Goal: Information Seeking & Learning: Stay updated

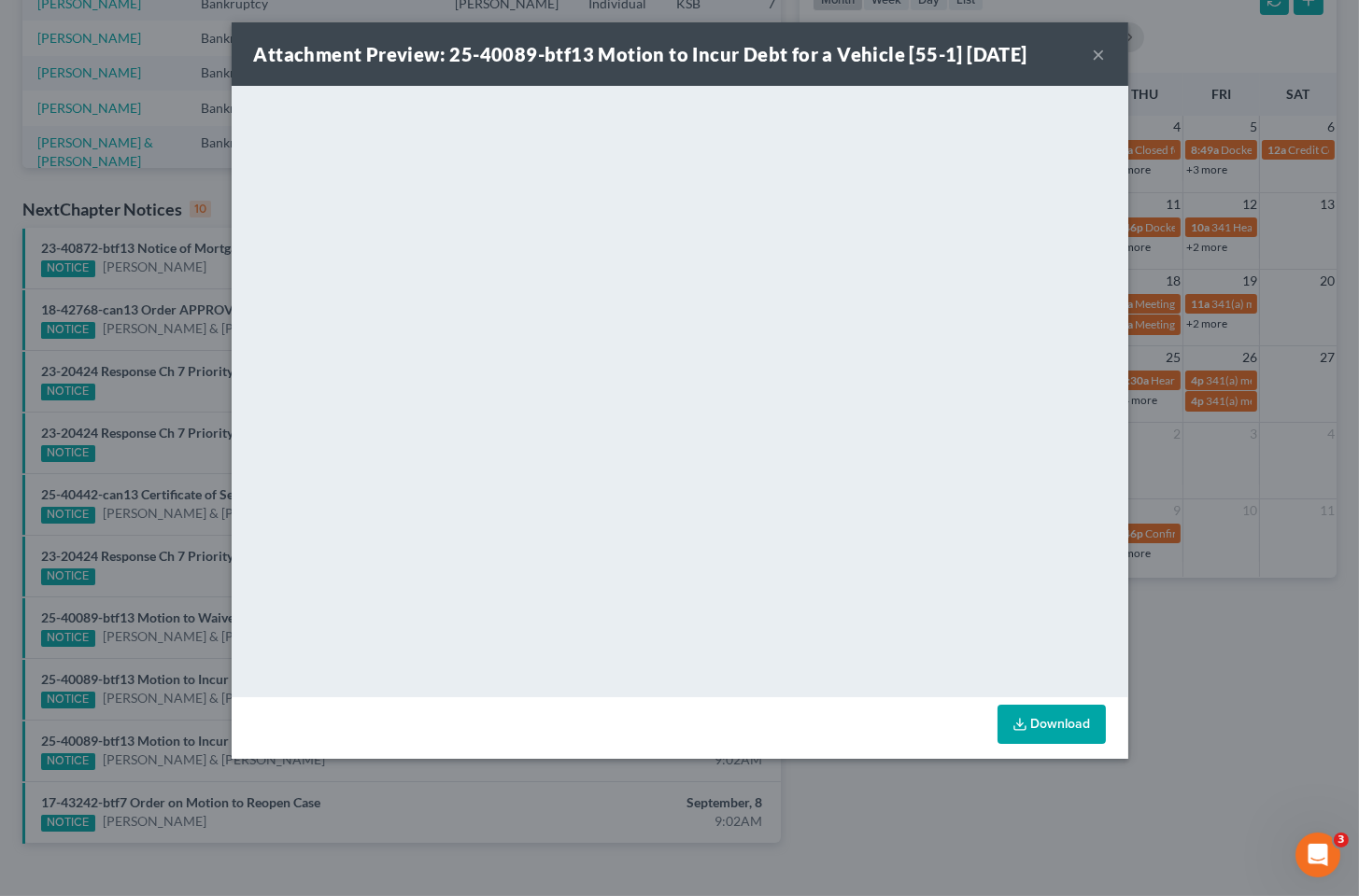
click at [1253, 653] on div "Attachment Preview: 25-40089-btf13 Motion to Incur Debt for a Vehicle [55-1] [D…" at bounding box center [679, 448] width 1359 height 896
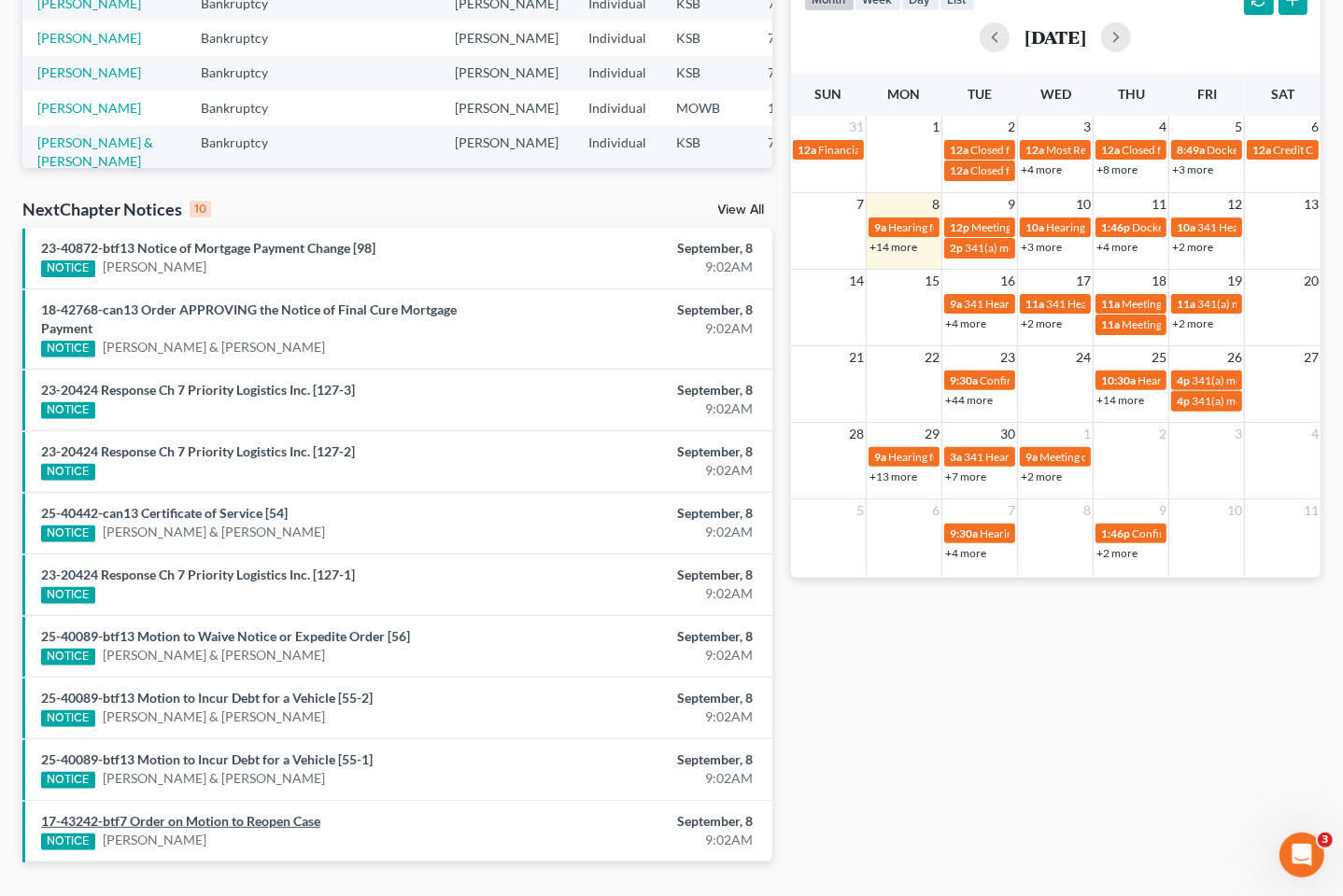
click at [282, 825] on link "17-43242-btf7 Order on Motion to Reopen Case" at bounding box center [180, 821] width 279 height 16
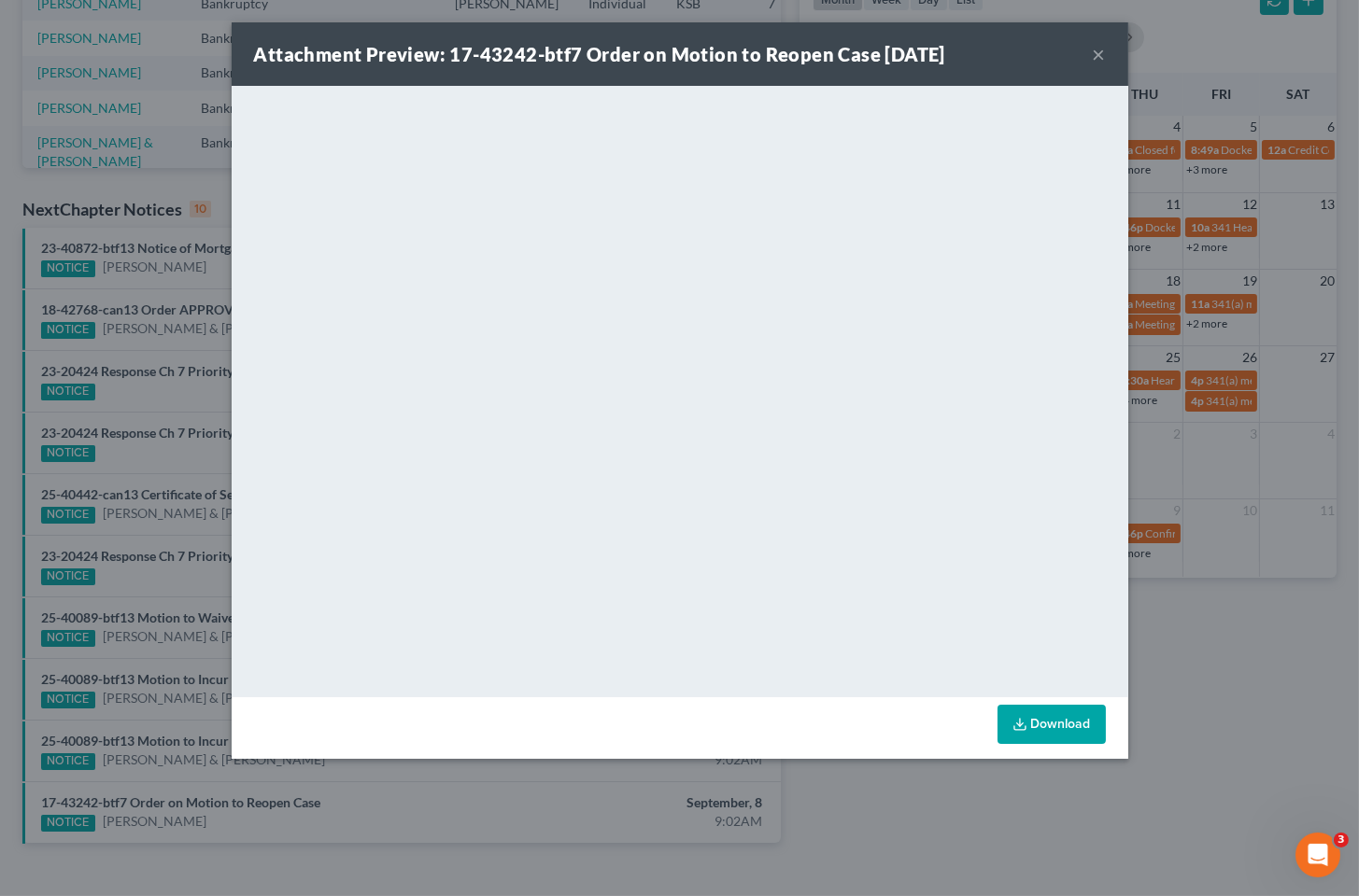
click at [1279, 630] on div "Attachment Preview: 17-43242-btf7 Order on Motion to Reopen Case [DATE] × <obje…" at bounding box center [679, 448] width 1359 height 896
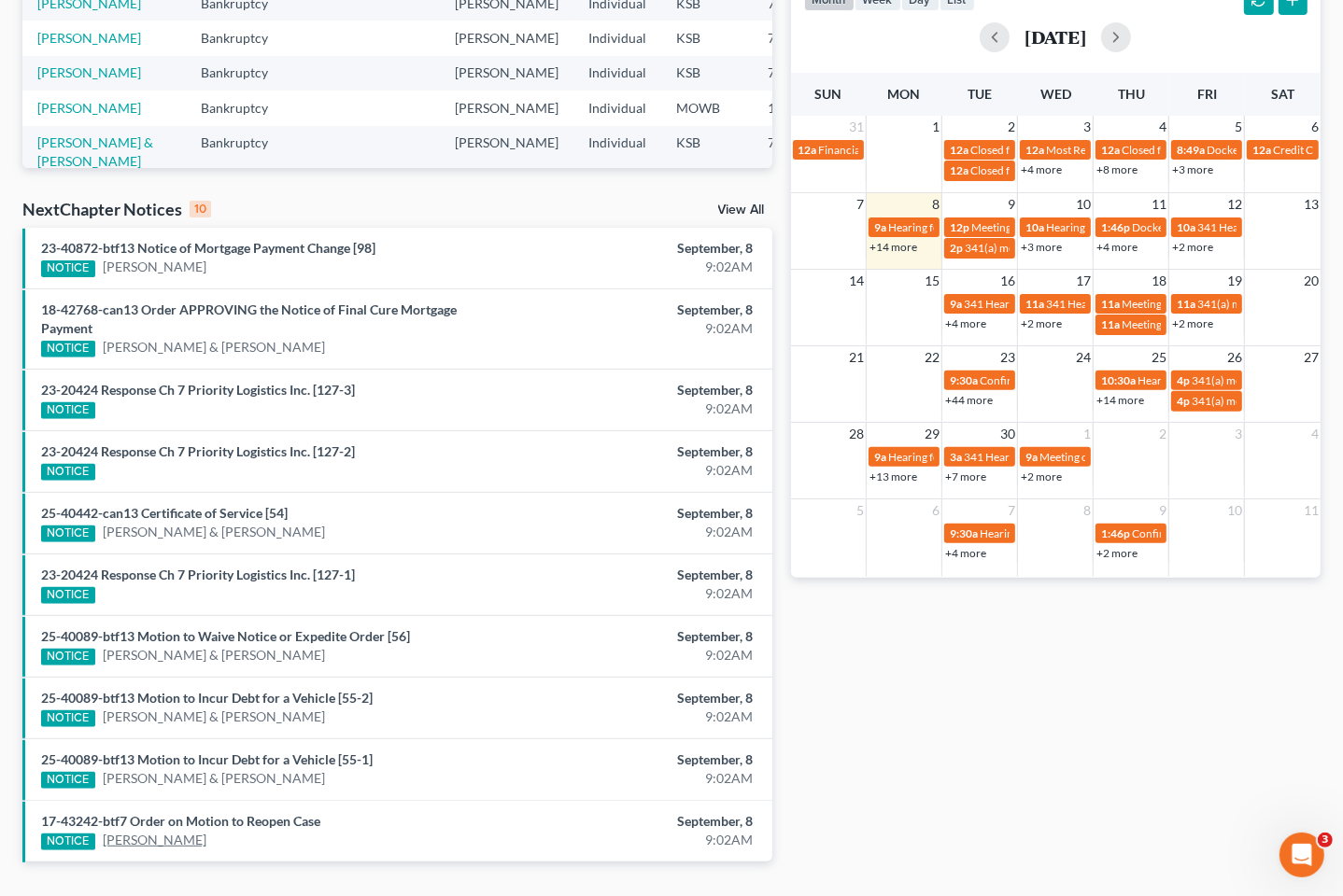
click at [123, 841] on link "[PERSON_NAME]" at bounding box center [155, 839] width 104 height 19
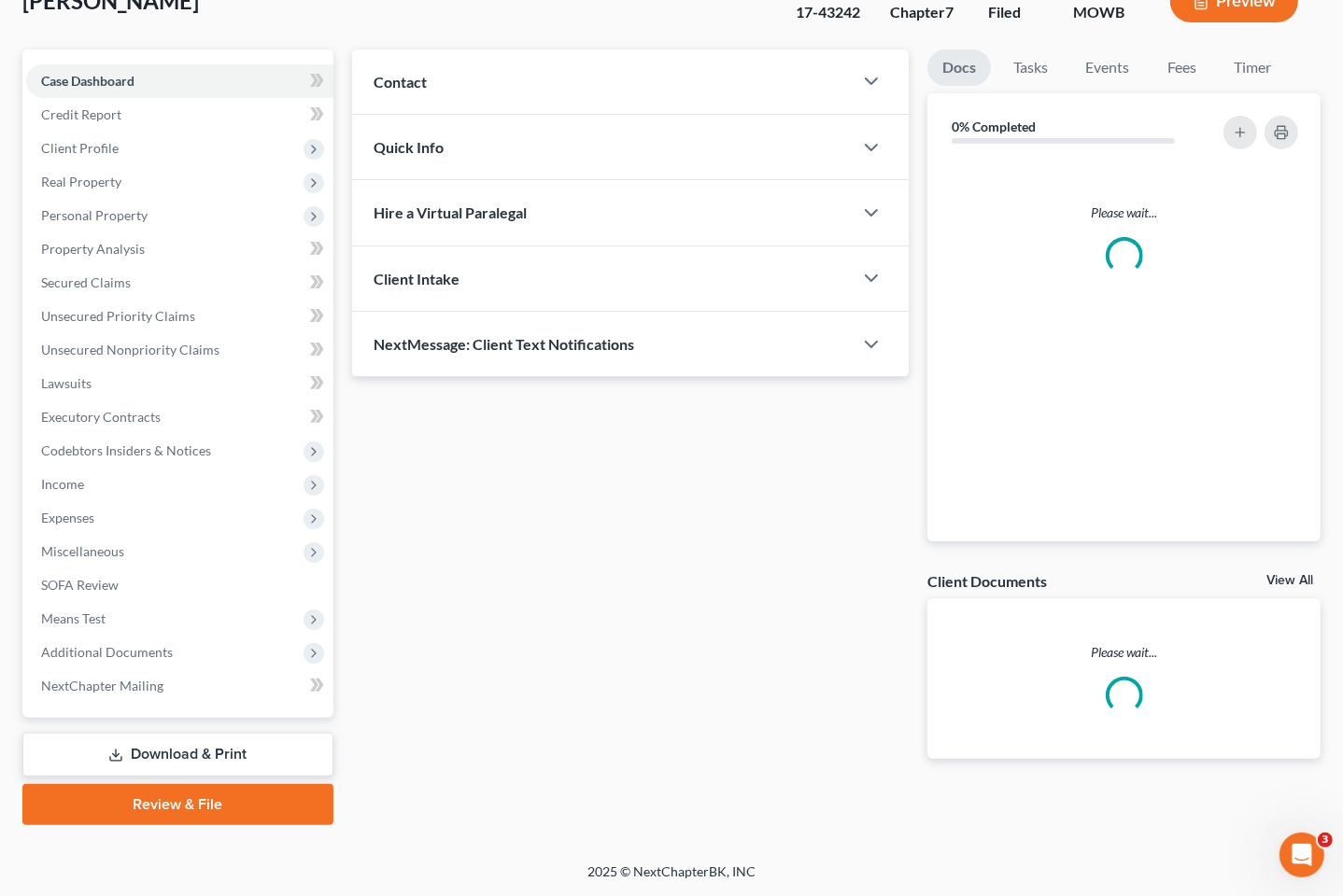
scroll to position [128, 0]
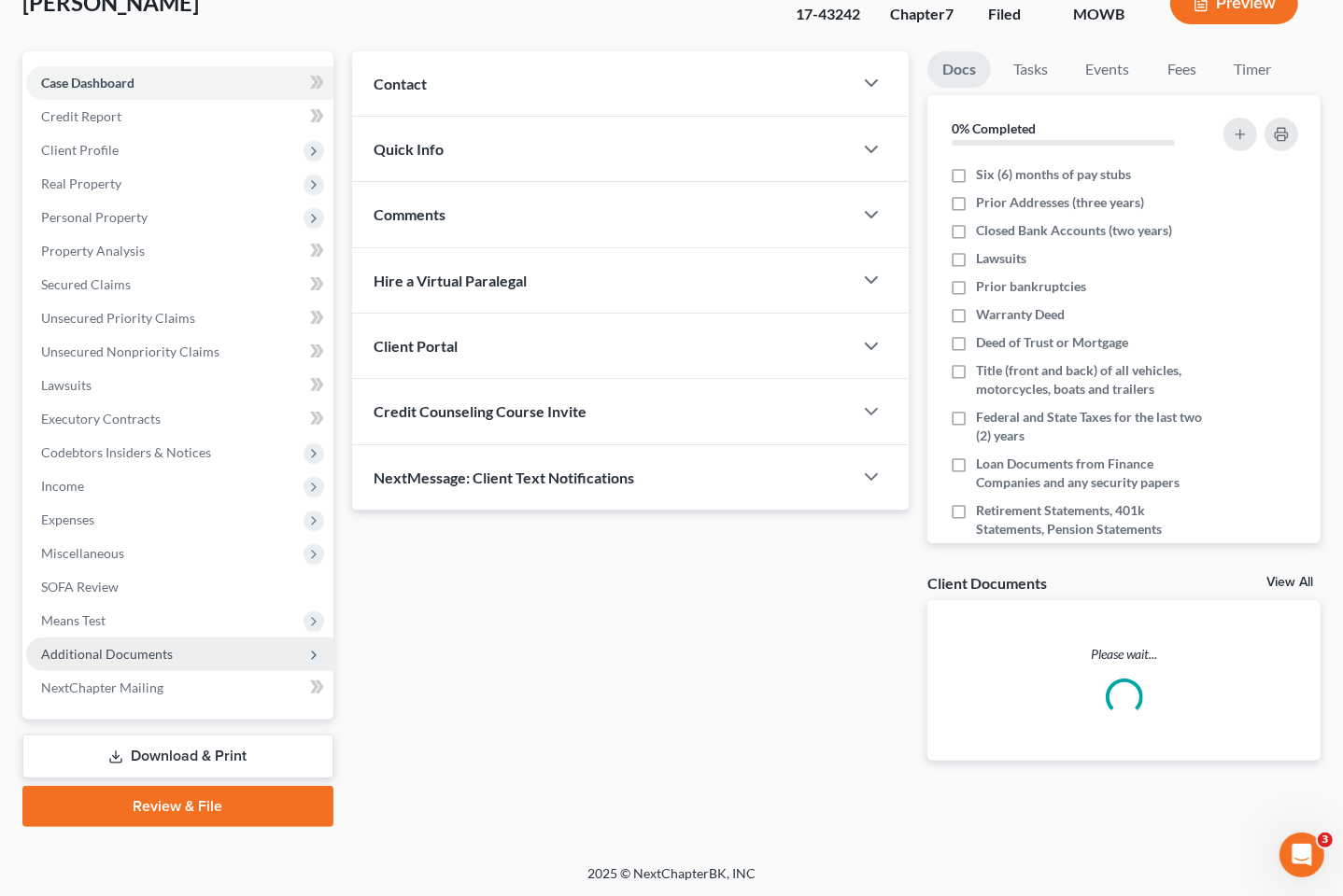
click at [163, 653] on span "Additional Documents" at bounding box center [107, 653] width 132 height 16
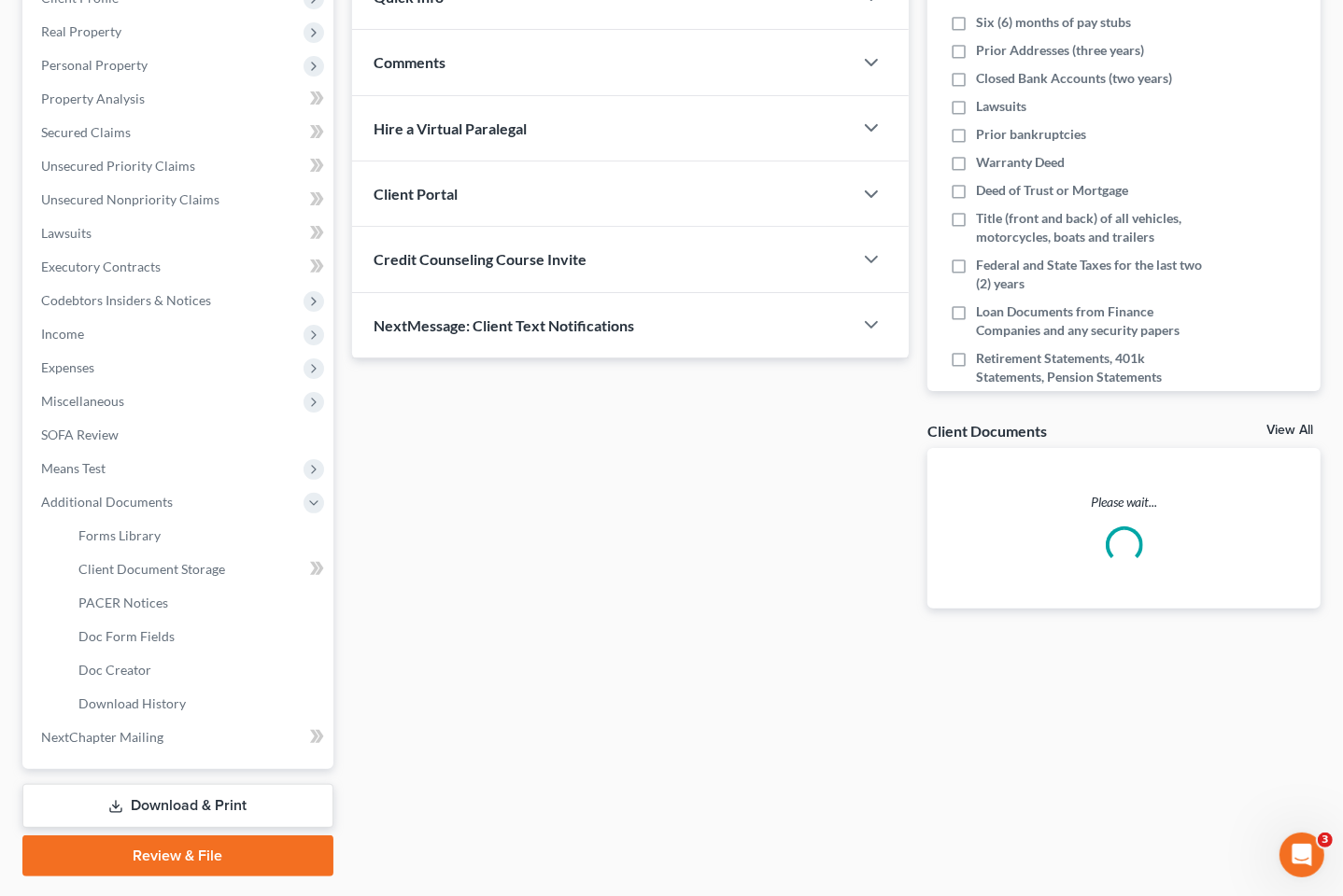
scroll to position [330, 0]
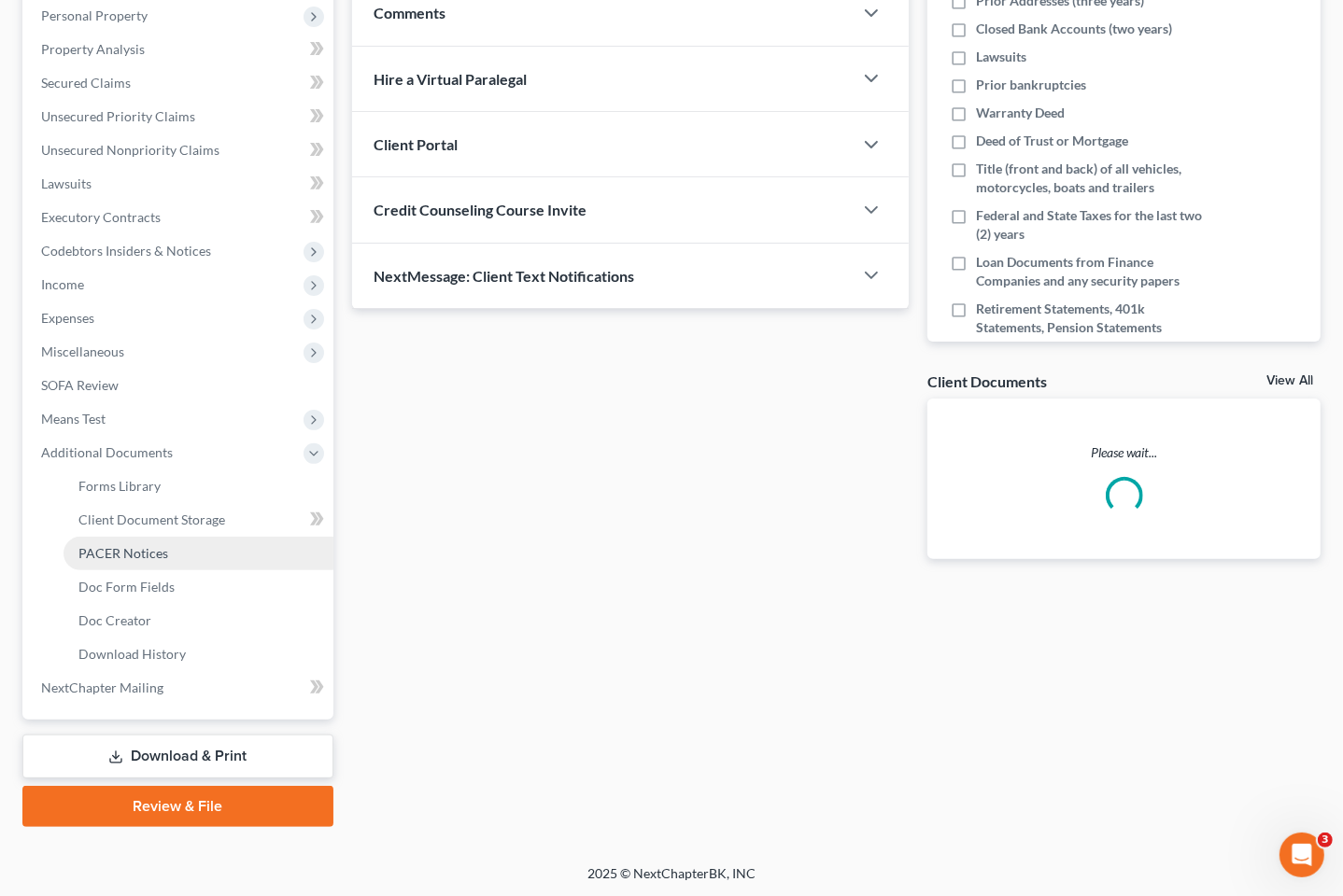
click at [153, 560] on link "PACER Notices" at bounding box center [199, 554] width 270 height 33
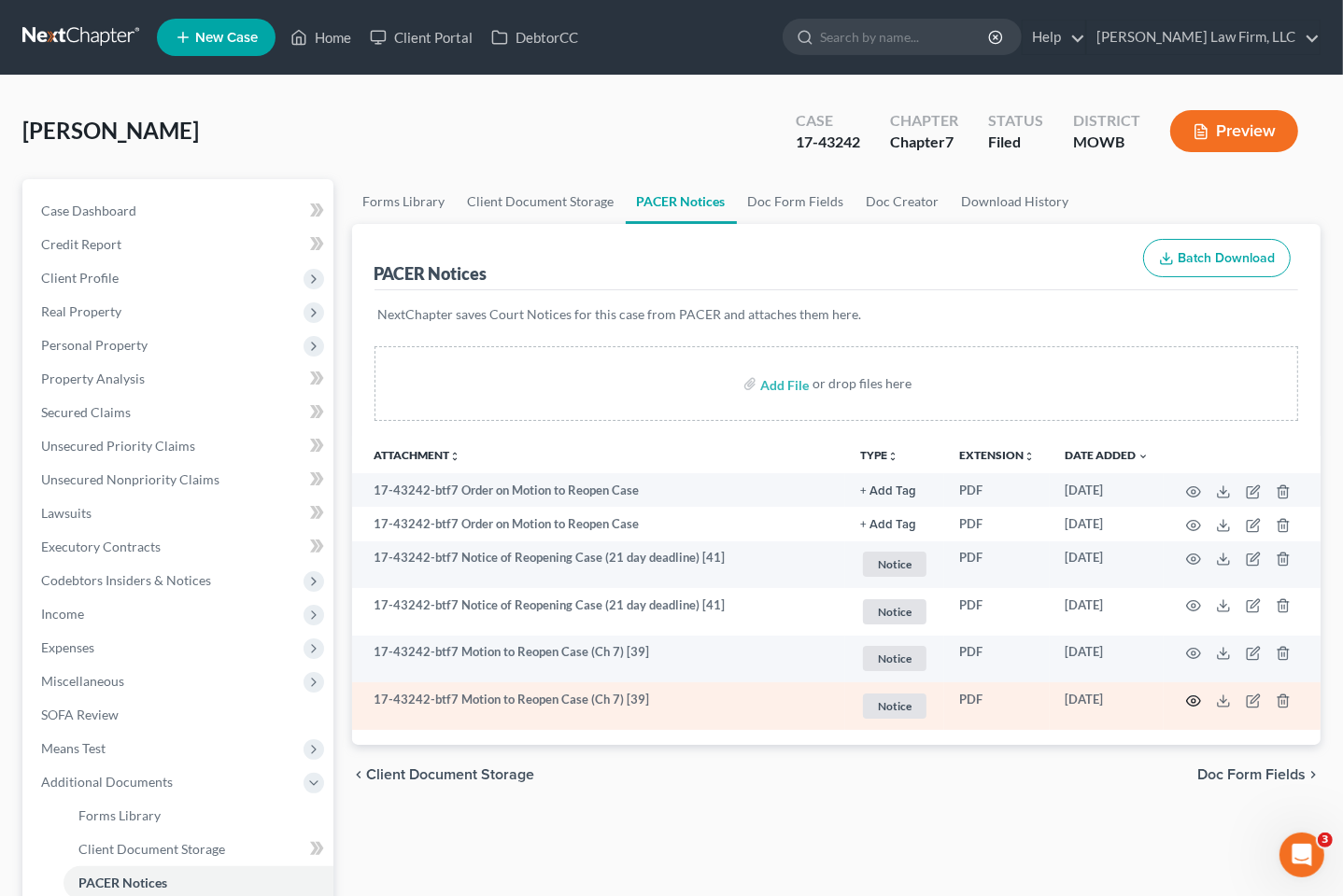
click at [1194, 695] on icon "button" at bounding box center [1193, 700] width 14 height 10
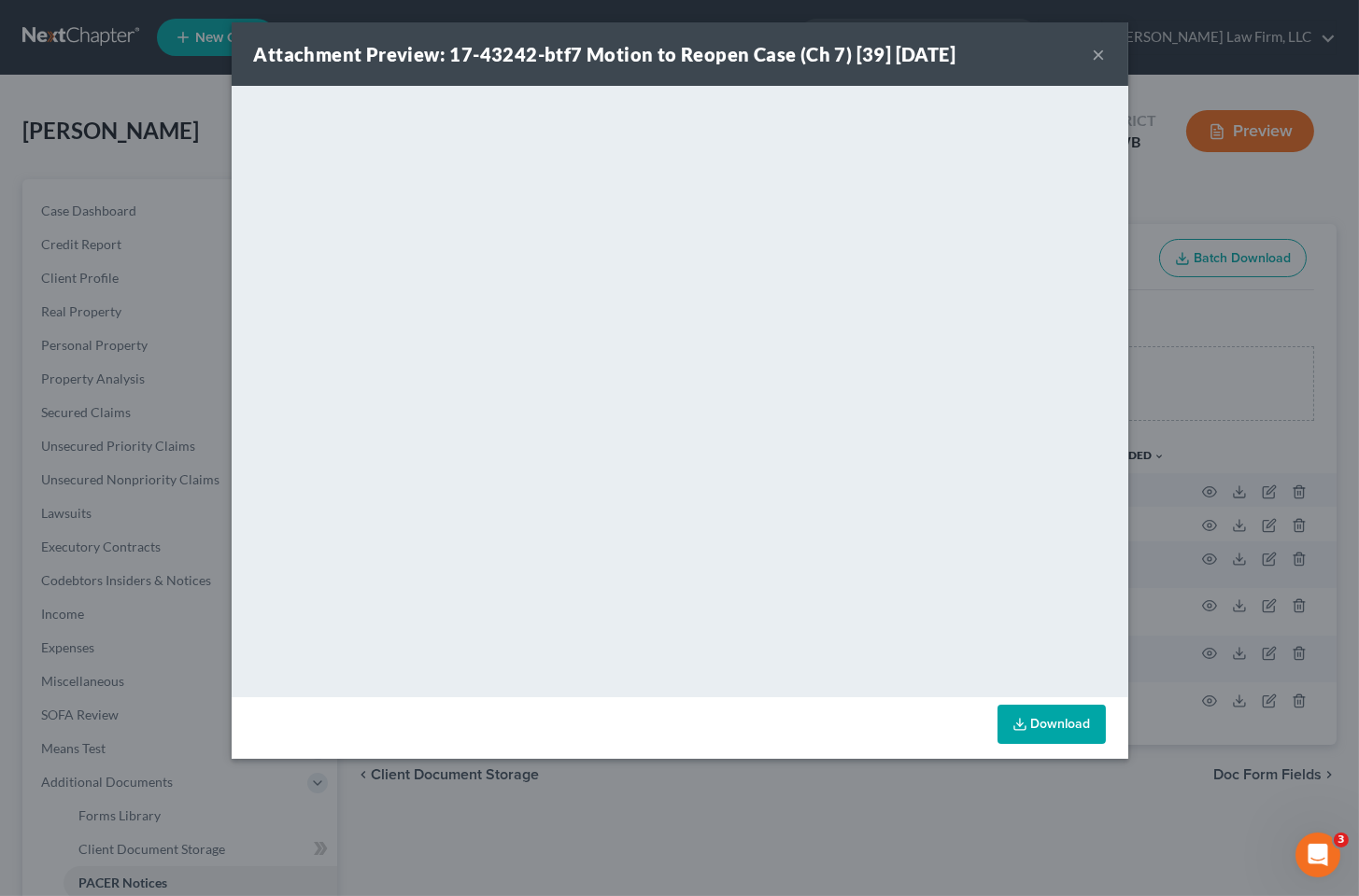
click at [837, 774] on div "Attachment Preview: 17-43242-btf7 Motion to Reopen Case (Ch 7) [39] [DATE] × Do…" at bounding box center [679, 448] width 1359 height 896
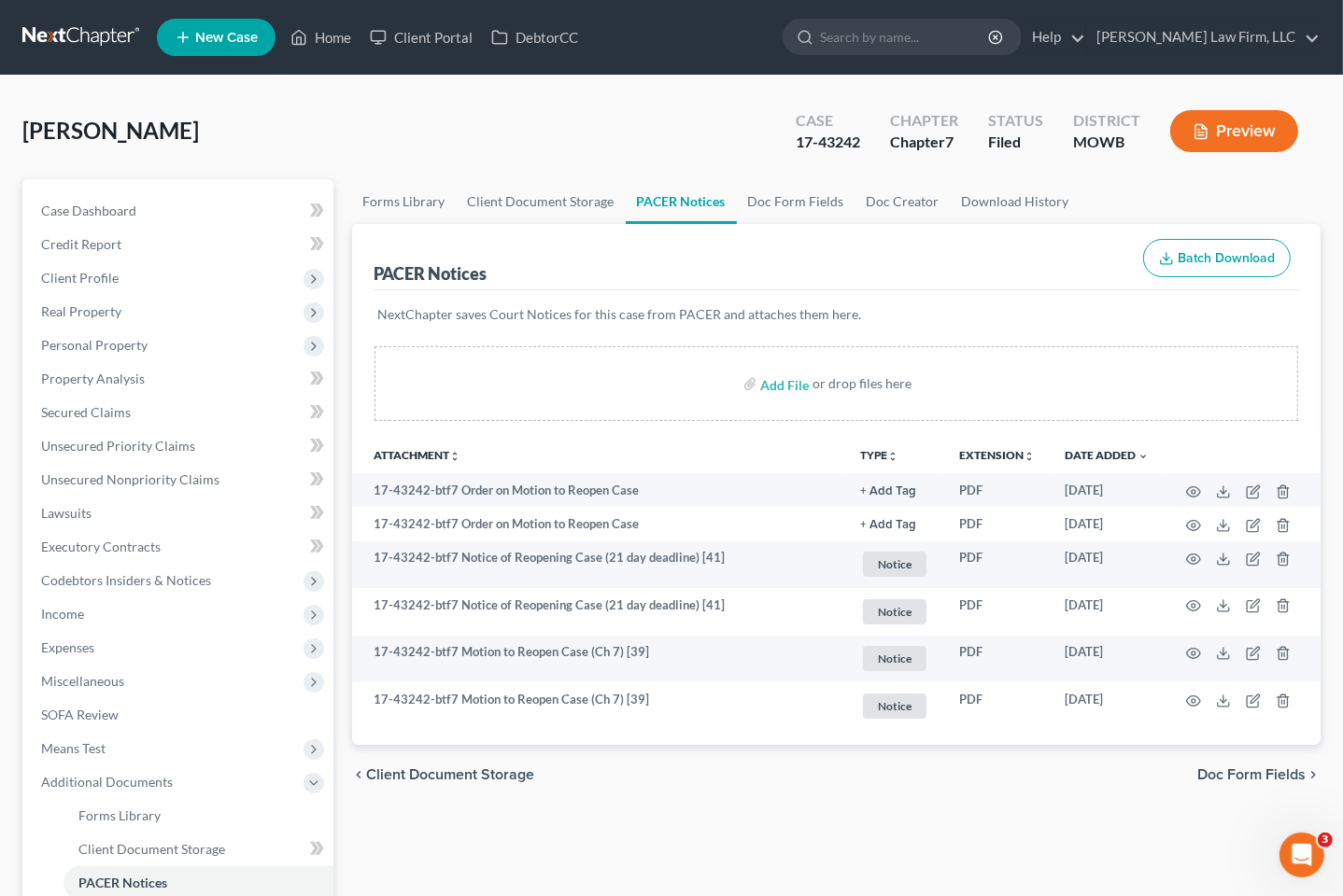
click at [82, 29] on link at bounding box center [82, 37] width 119 height 33
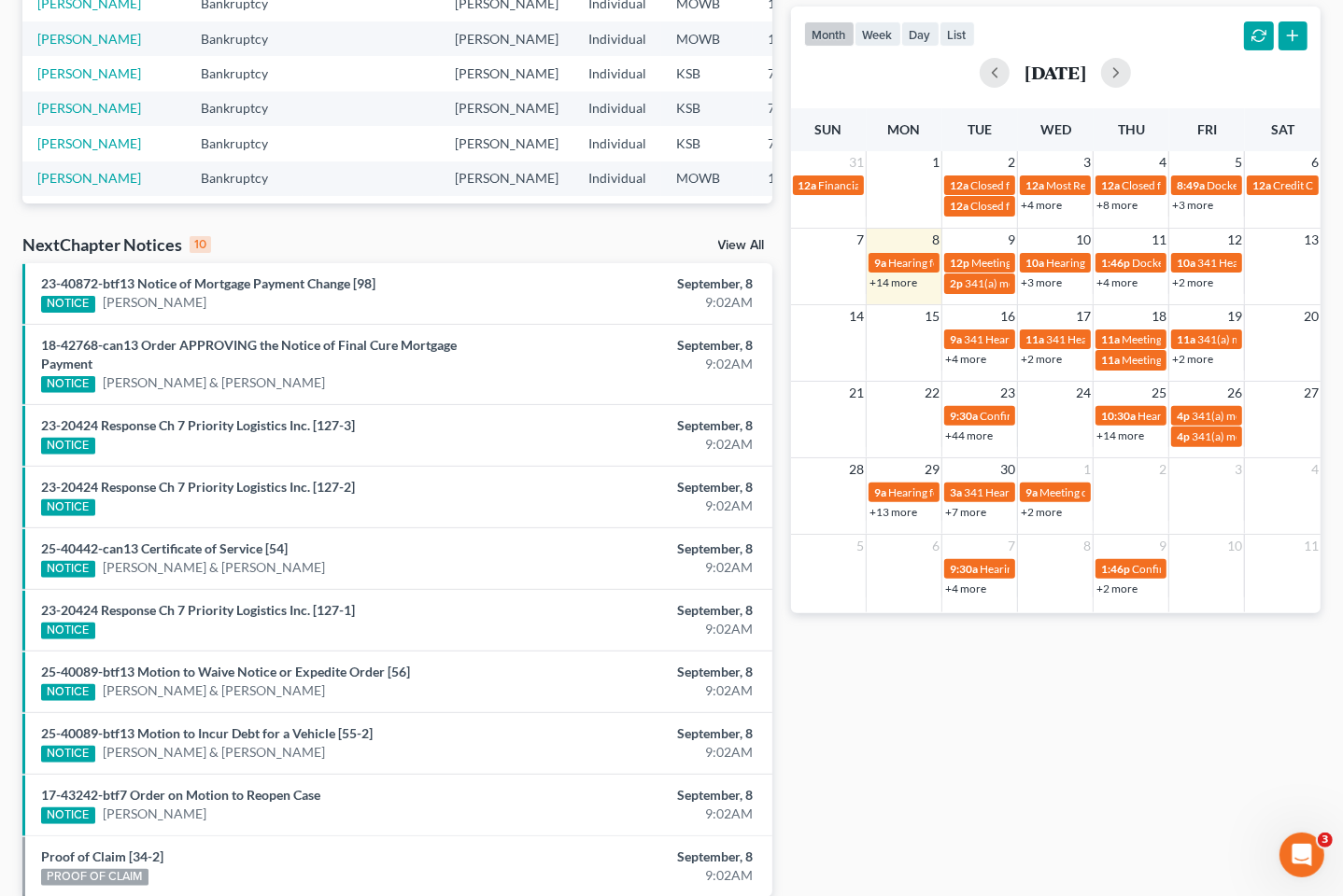
scroll to position [415, 0]
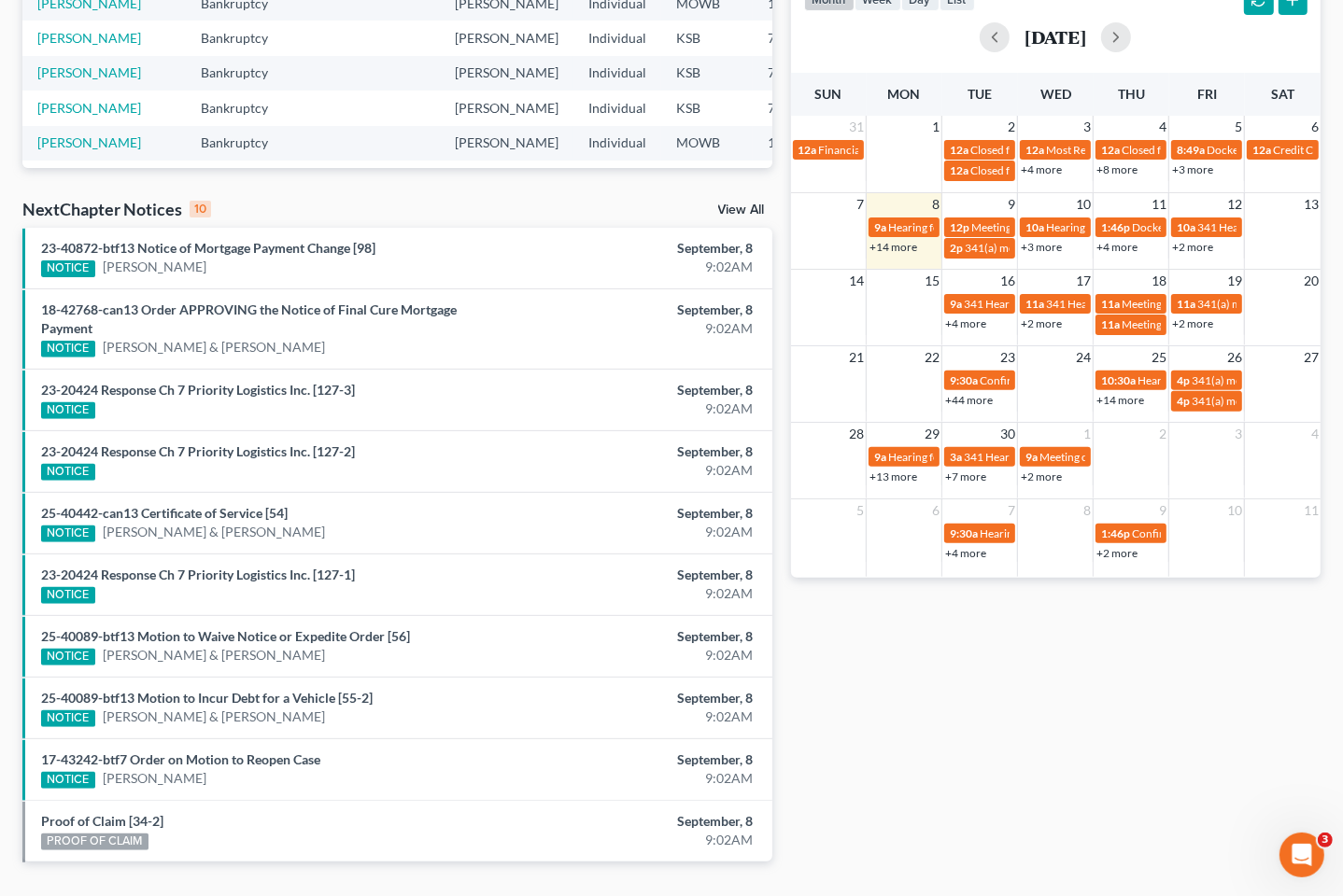
click at [747, 216] on div "View All" at bounding box center [744, 211] width 54 height 17
click at [743, 207] on link "View All" at bounding box center [741, 209] width 47 height 13
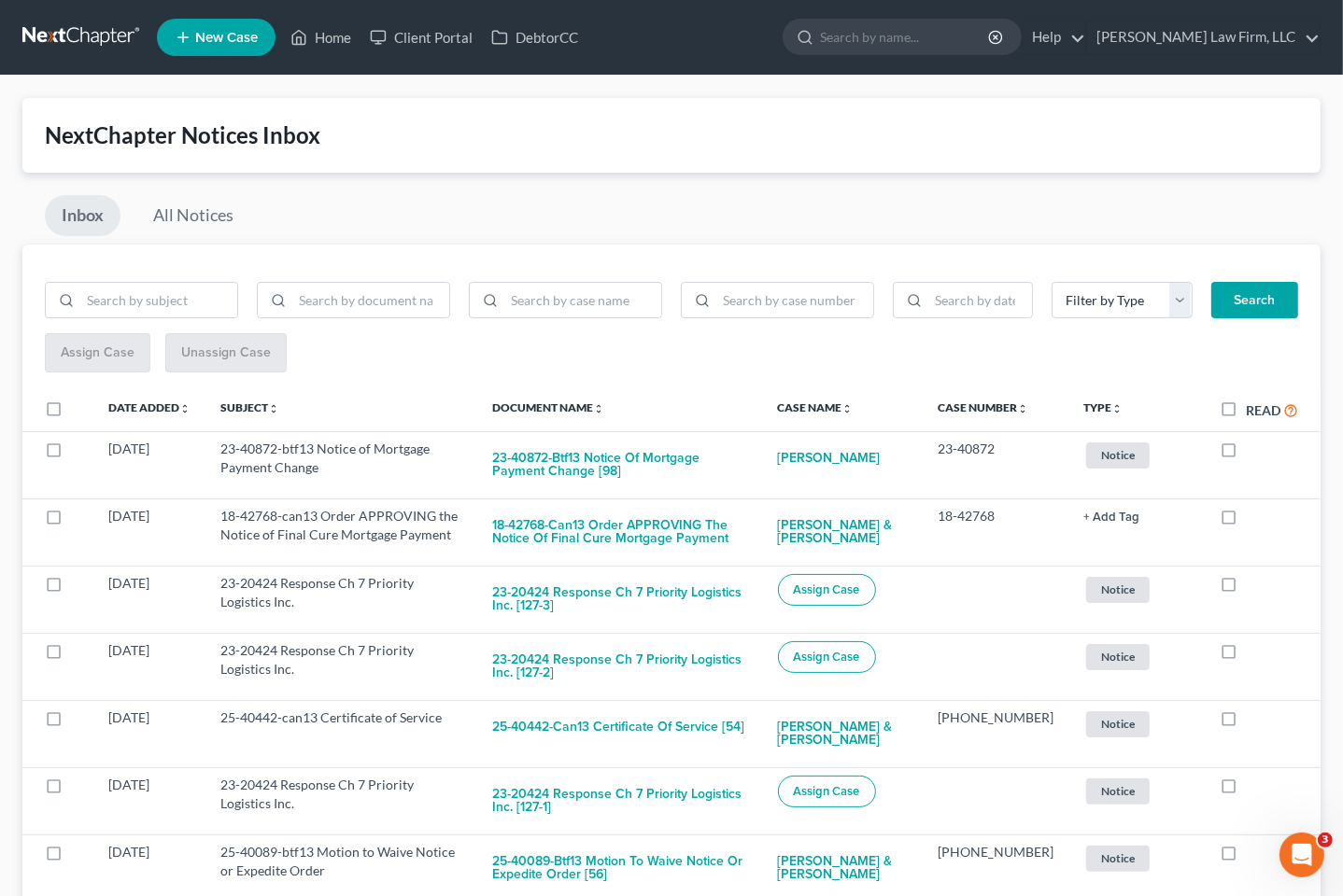
click at [706, 140] on div "NextChapter Notices Inbox" at bounding box center [671, 135] width 1253 height 30
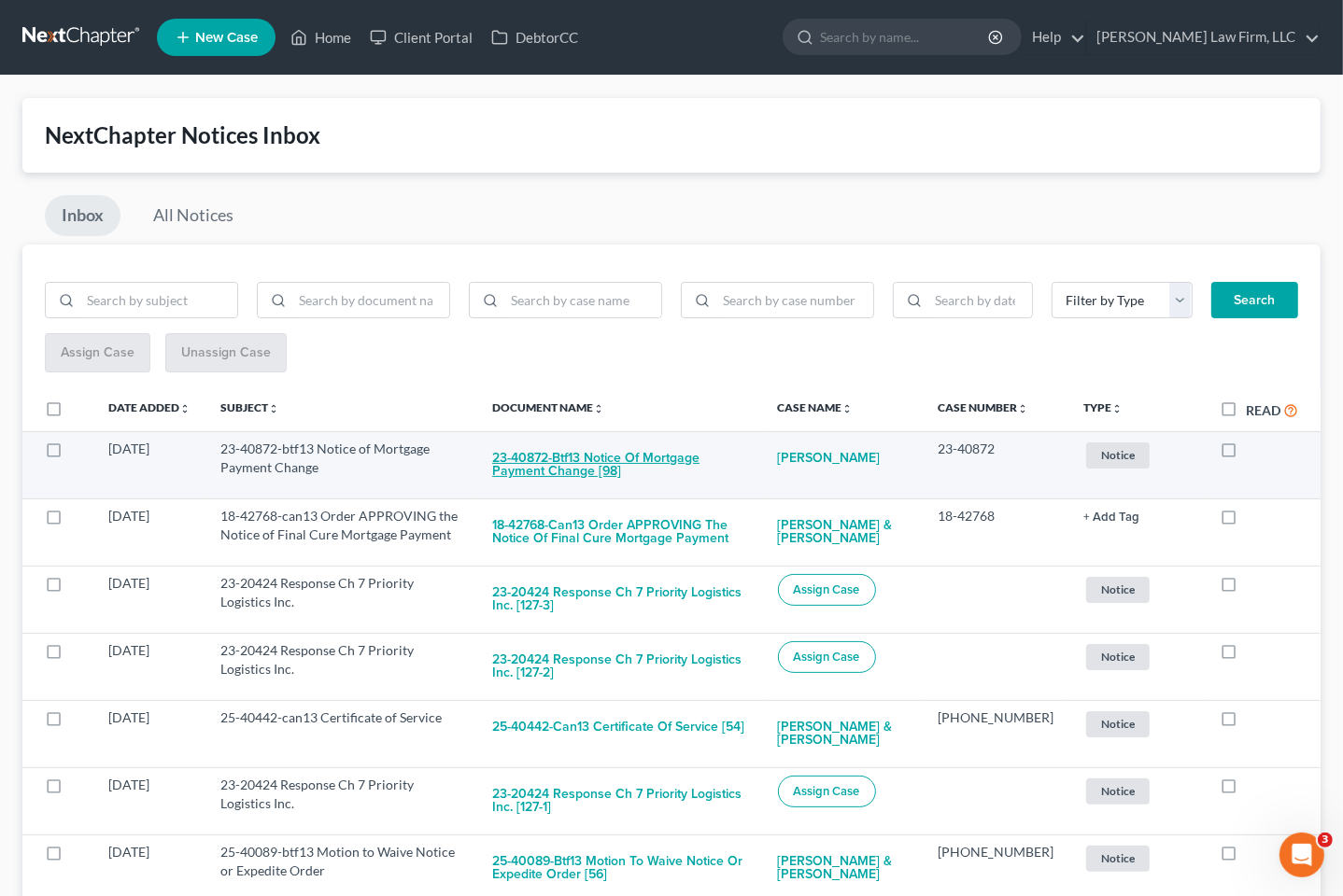
click at [668, 476] on button "23-40872-btf13 Notice of Mortgage Payment Change [98]" at bounding box center [619, 466] width 255 height 51
checkbox input "true"
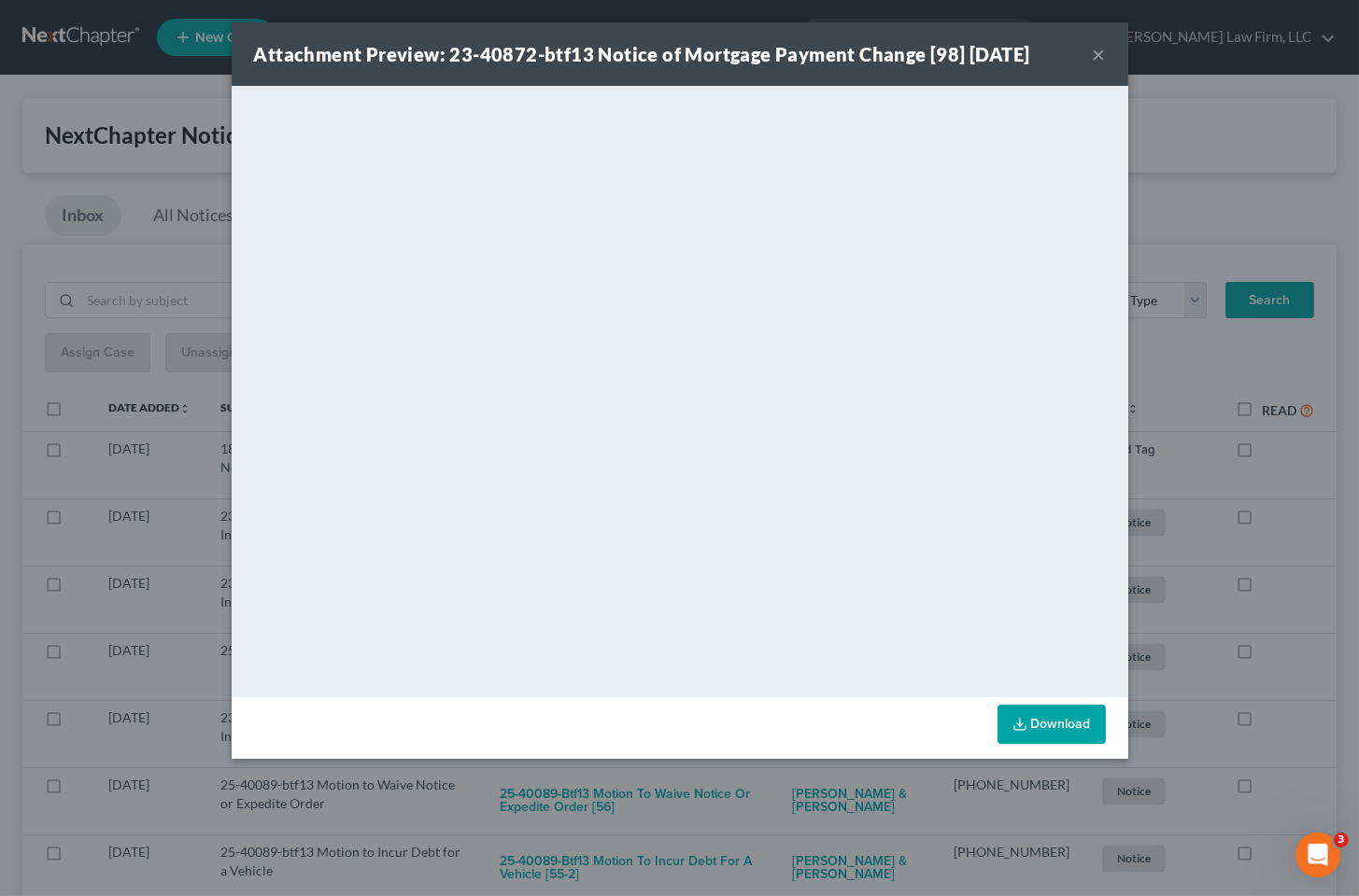
click at [1166, 431] on div "Attachment Preview: 23-40872-btf13 Notice of Mortgage Payment Change [98] 09/08…" at bounding box center [679, 448] width 1359 height 896
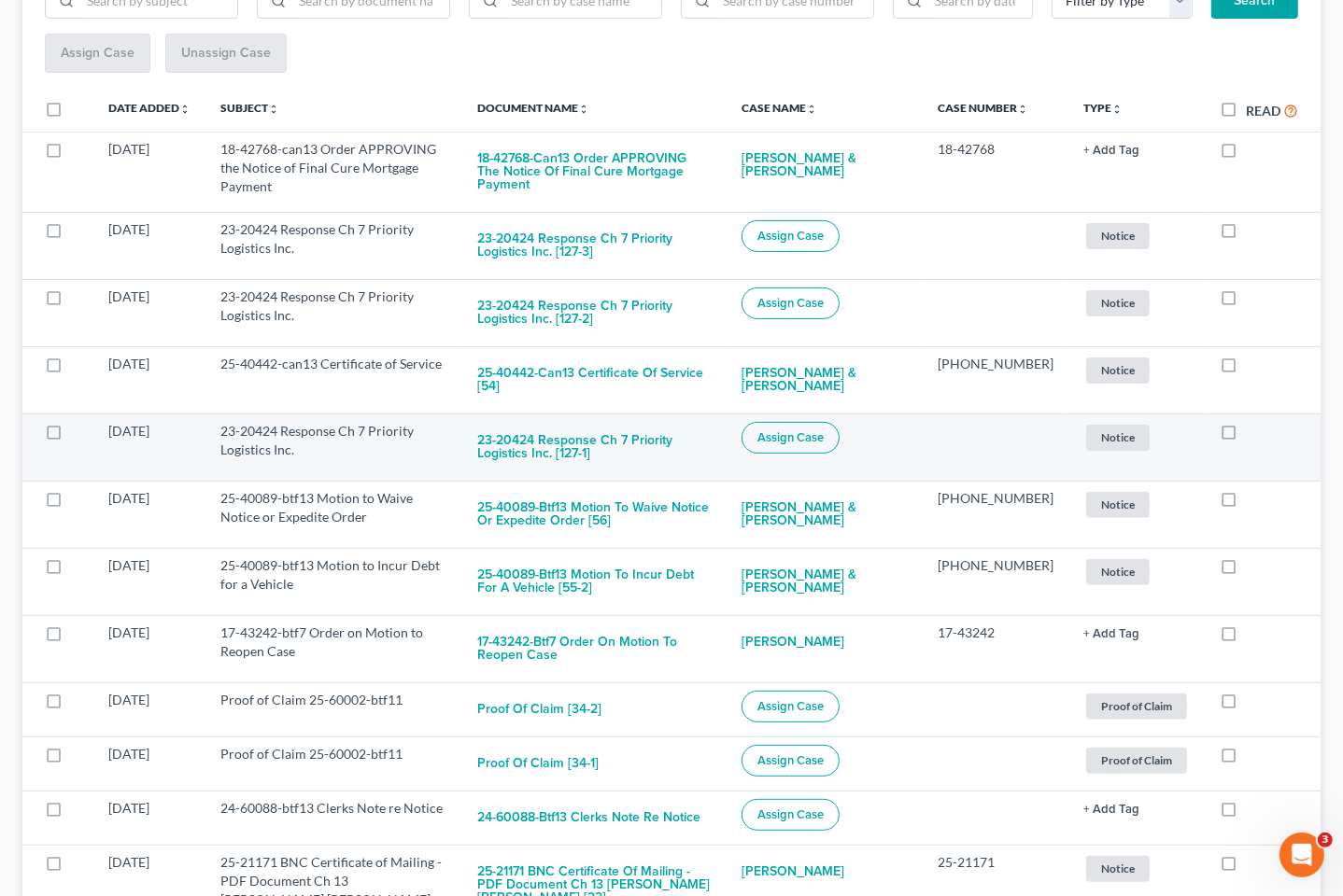
scroll to position [311, 0]
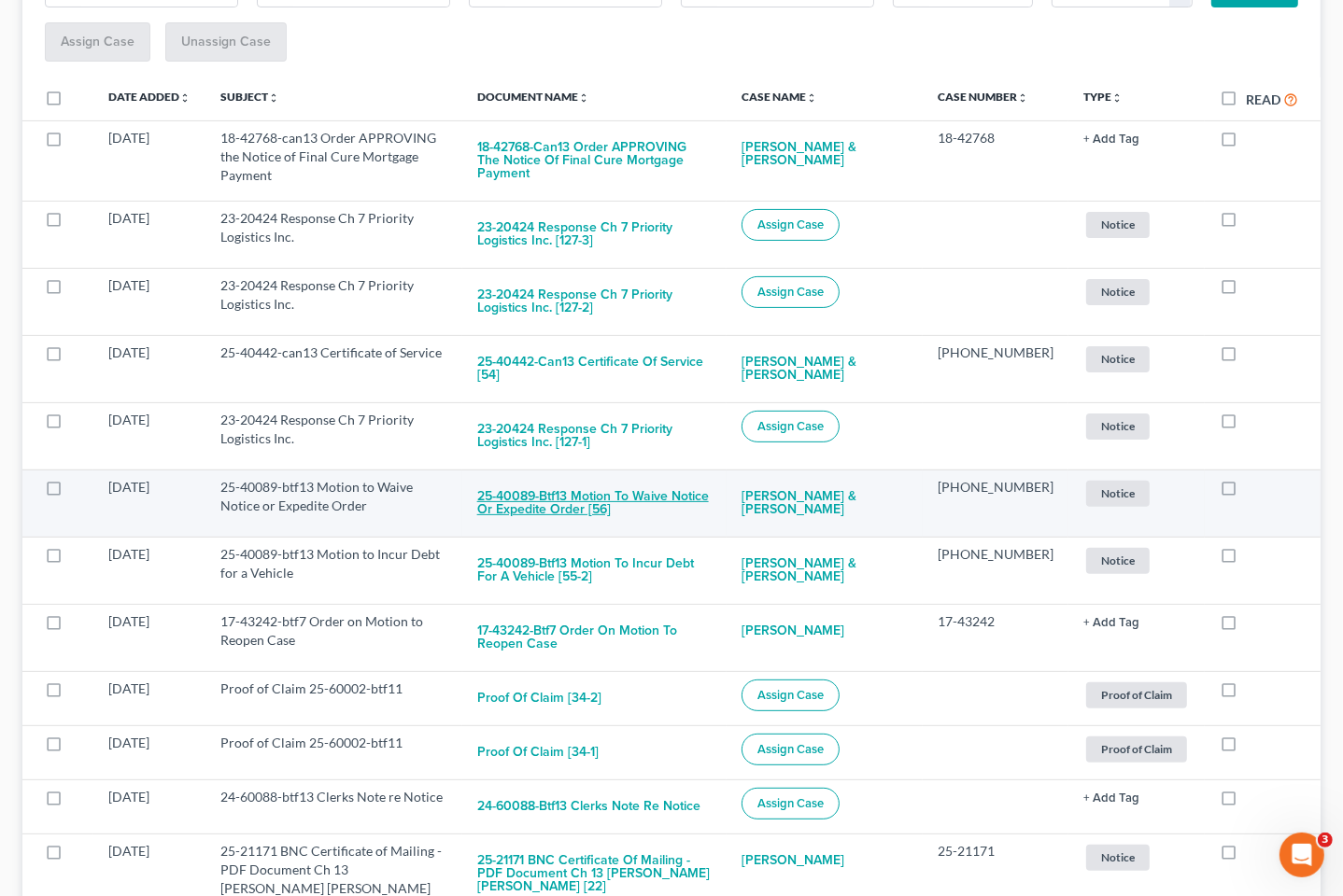
click at [701, 483] on button "25-40089-btf13 Motion to Waive Notice or Expedite Order [56]" at bounding box center [595, 504] width 236 height 51
checkbox input "true"
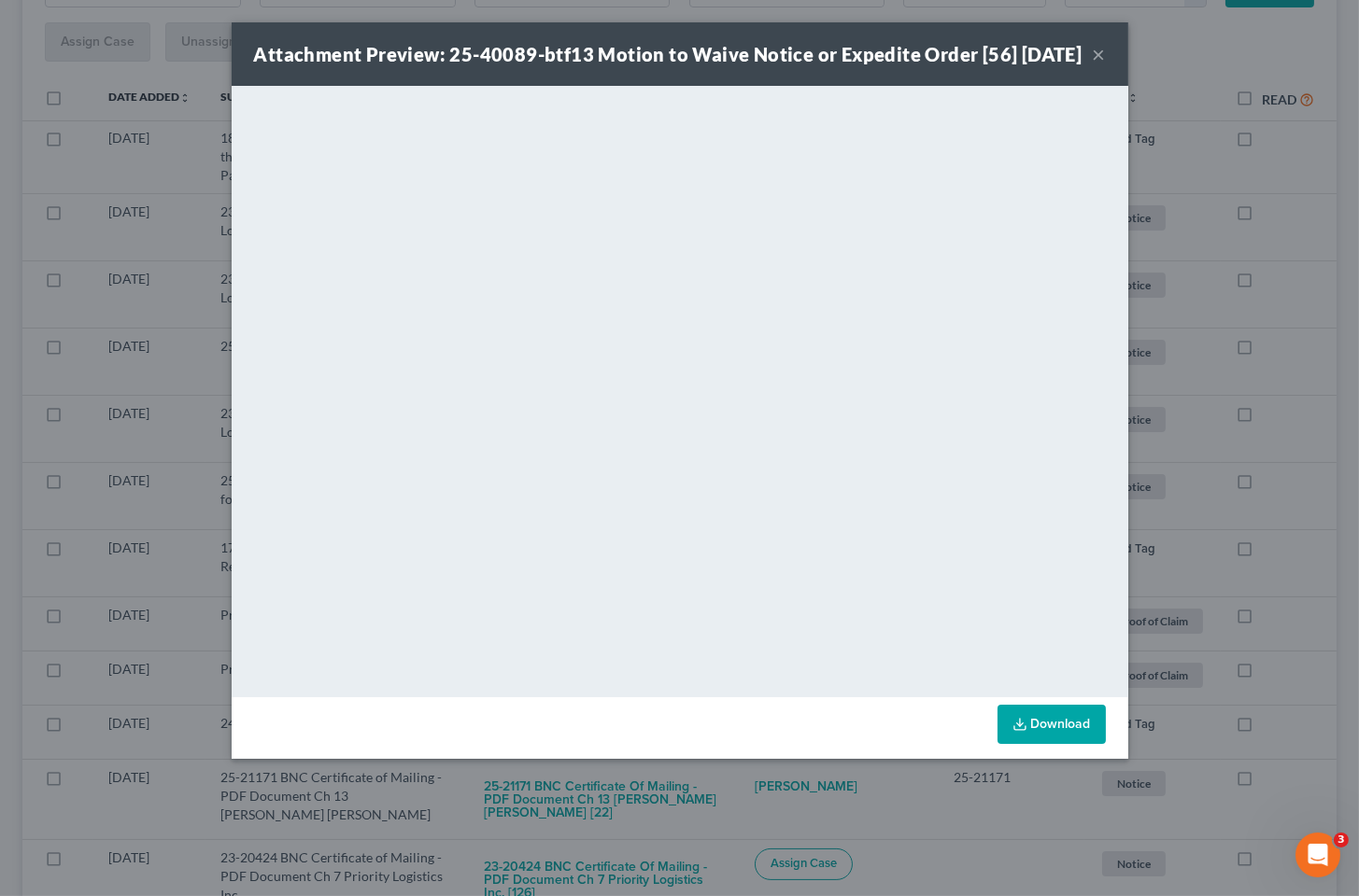
click at [1258, 469] on div "Attachment Preview: 25-40089-btf13 Motion to Waive Notice or Expedite Order [56…" at bounding box center [679, 448] width 1359 height 896
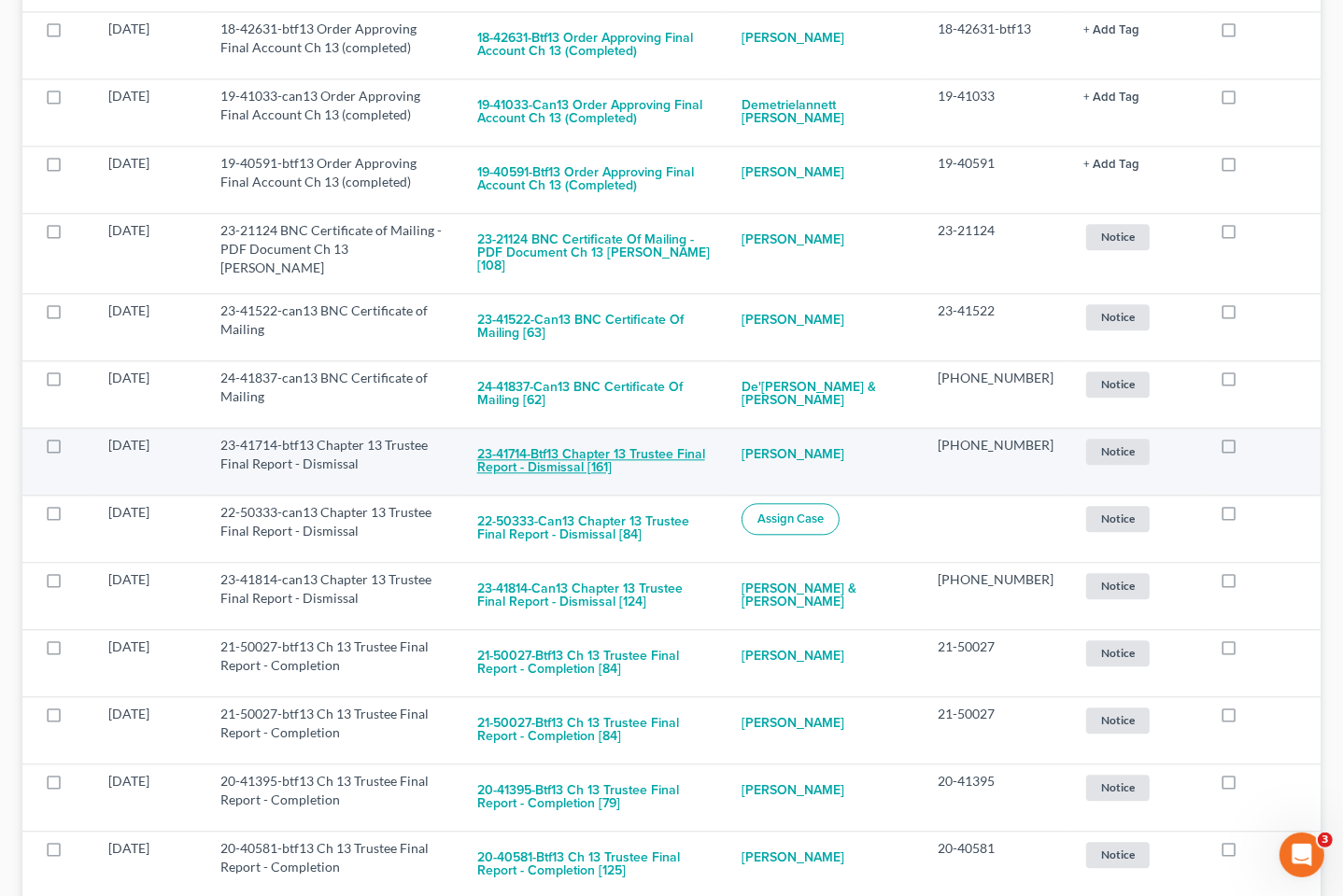
scroll to position [3735, 0]
